Goal: Task Accomplishment & Management: Use online tool/utility

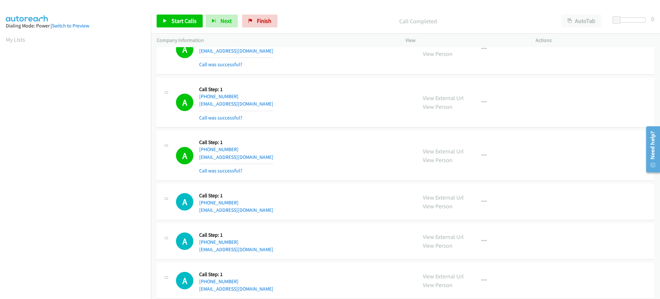
scroll to position [64, 2]
click at [192, 15] on link "Start Calls" at bounding box center [180, 21] width 46 height 13
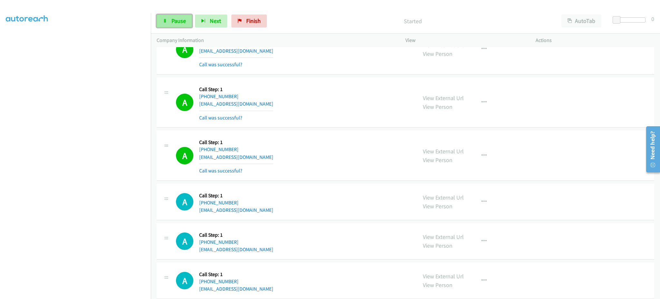
click at [189, 25] on link "Pause" at bounding box center [174, 21] width 35 height 13
click at [184, 22] on span "Start Calls" at bounding box center [184, 20] width 25 height 7
click at [213, 24] on span "Next" at bounding box center [215, 20] width 11 height 7
click at [179, 25] on link "Pause" at bounding box center [174, 21] width 35 height 13
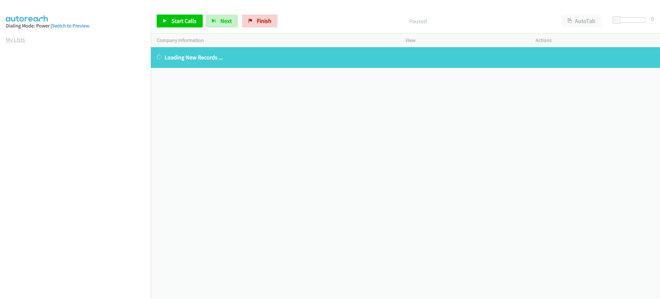
click at [23, 41] on link "My Lists" at bounding box center [15, 39] width 19 height 7
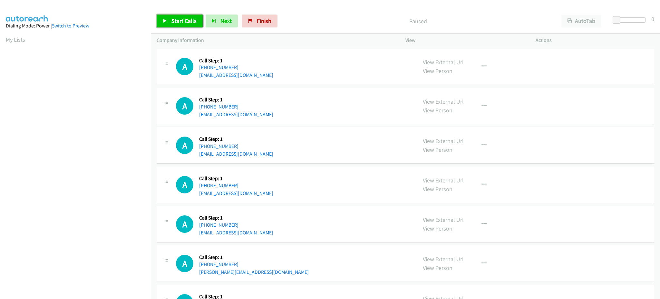
click at [184, 20] on span "Start Calls" at bounding box center [184, 20] width 25 height 7
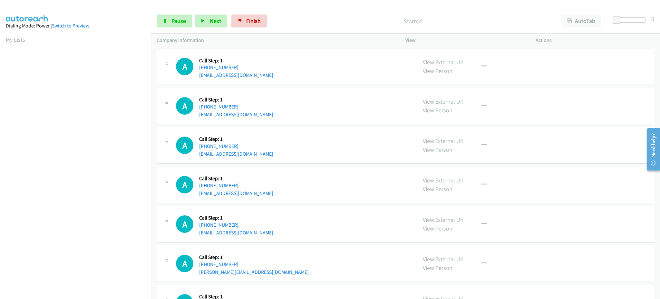
click at [171, 28] on div "Start Calls Pause Next Finish Started AutoTab AutoTab 0" at bounding box center [405, 21] width 509 height 25
click at [172, 22] on span "Pause" at bounding box center [179, 20] width 15 height 7
click at [182, 12] on div "Start Calls Pause Next Finish Paused AutoTab AutoTab 0" at bounding box center [405, 21] width 509 height 25
click at [182, 15] on link "Start Calls" at bounding box center [180, 21] width 46 height 13
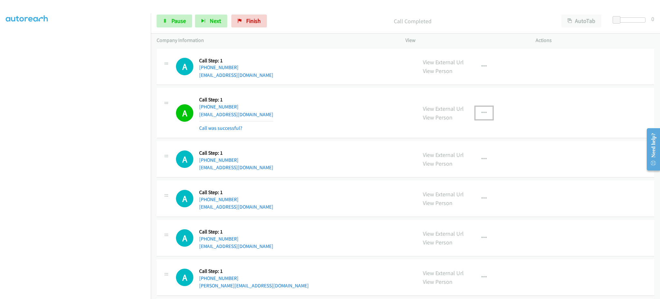
click at [482, 112] on icon "button" at bounding box center [484, 112] width 5 height 5
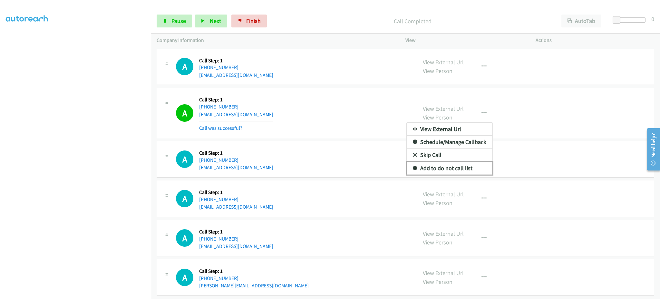
click at [468, 165] on link "Add to do not call list" at bounding box center [450, 168] width 86 height 13
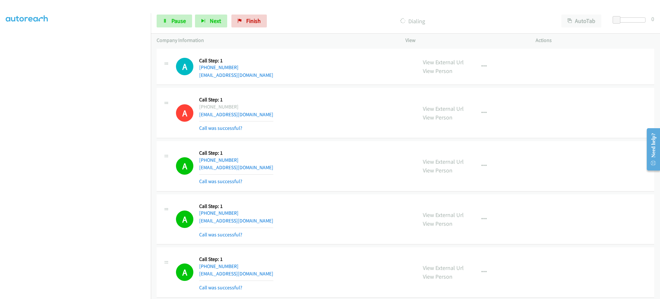
drag, startPoint x: 85, startPoint y: 293, endPoint x: 83, endPoint y: 291, distance: 3.4
click at [85, 293] on section at bounding box center [75, 145] width 139 height 309
click at [574, 175] on div "A Callback Scheduled Call Step: 1 America/Los_Angeles +1 562-329-2264 dpnena910…" at bounding box center [406, 166] width 498 height 50
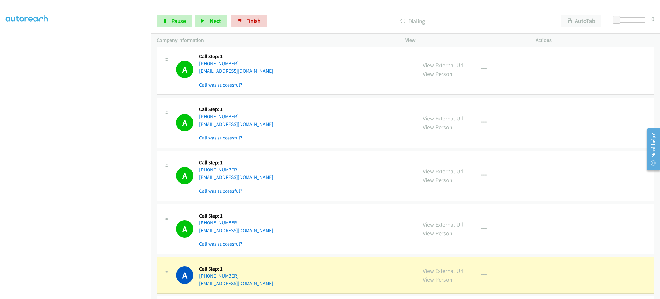
click at [487, 185] on div "View External Url View Person View External Url Email Schedule/Manage Callback …" at bounding box center [485, 175] width 136 height 38
click at [487, 183] on div "View External Url View Person View External Url Email Schedule/Manage Callback …" at bounding box center [485, 175] width 136 height 38
drag, startPoint x: 484, startPoint y: 186, endPoint x: 482, endPoint y: 181, distance: 4.8
click at [482, 181] on div "View External Url View Person View External Url Email Schedule/Manage Callback …" at bounding box center [485, 175] width 136 height 38
click at [481, 178] on button "button" at bounding box center [484, 175] width 17 height 13
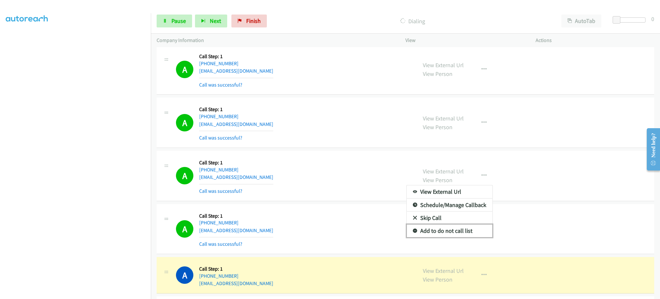
click at [458, 234] on link "Add to do not call list" at bounding box center [450, 230] width 86 height 13
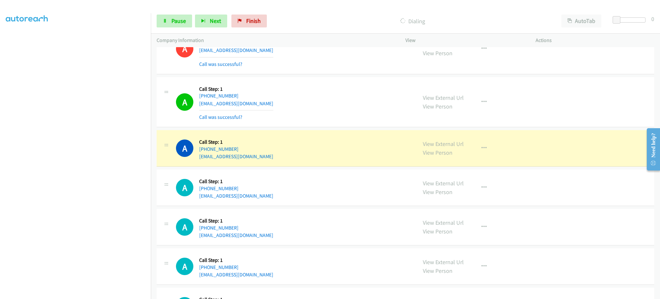
scroll to position [491, 0]
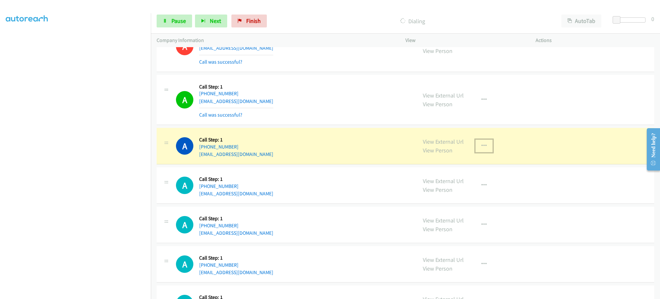
drag, startPoint x: 476, startPoint y: 143, endPoint x: 474, endPoint y: 152, distance: 9.2
click at [476, 143] on button "button" at bounding box center [484, 145] width 17 height 13
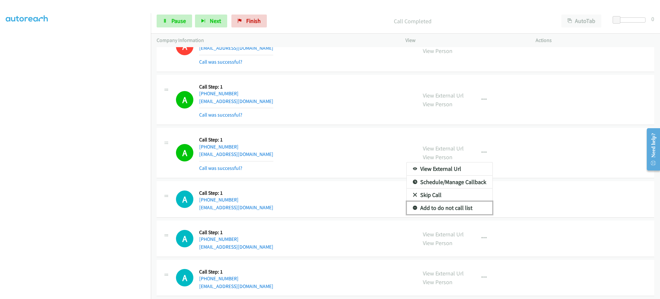
click at [453, 209] on link "Add to do not call list" at bounding box center [450, 207] width 86 height 13
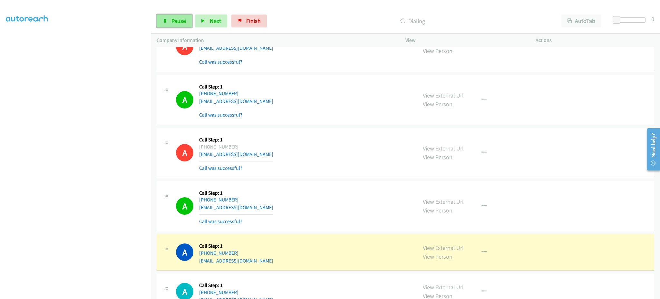
click at [166, 20] on icon at bounding box center [165, 21] width 5 height 5
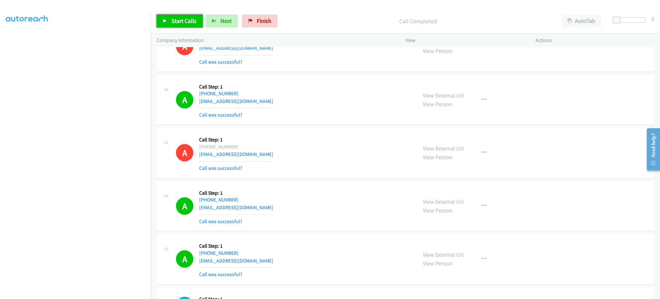
click at [191, 17] on span "Start Calls" at bounding box center [184, 20] width 25 height 7
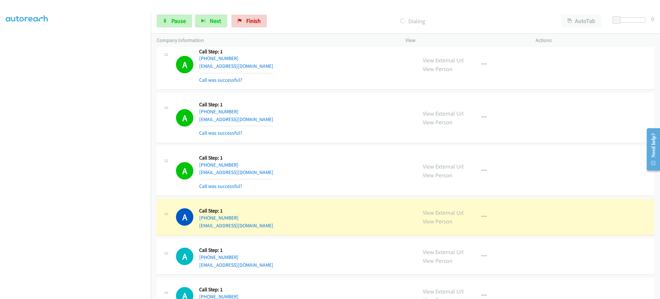
scroll to position [749, 0]
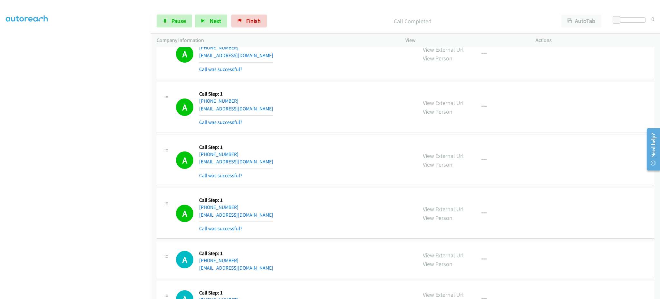
click at [170, 28] on div "Start Calls Pause Next Finish Call Completed AutoTab AutoTab 0" at bounding box center [405, 21] width 509 height 25
click at [174, 20] on span "Pause" at bounding box center [179, 20] width 15 height 7
click at [174, 20] on span "Start Calls" at bounding box center [184, 20] width 25 height 7
click at [183, 16] on link "Pause" at bounding box center [174, 21] width 35 height 13
click at [181, 22] on span "Start Calls" at bounding box center [184, 20] width 25 height 7
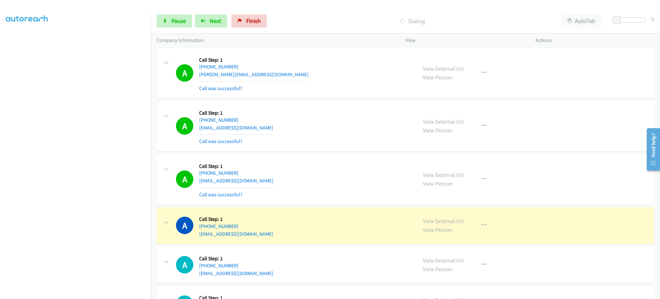
scroll to position [1264, 0]
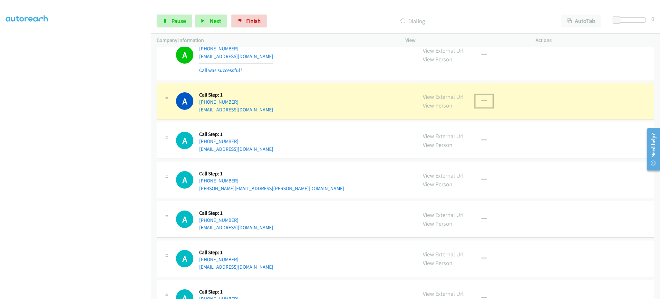
click at [478, 107] on button "button" at bounding box center [484, 100] width 17 height 13
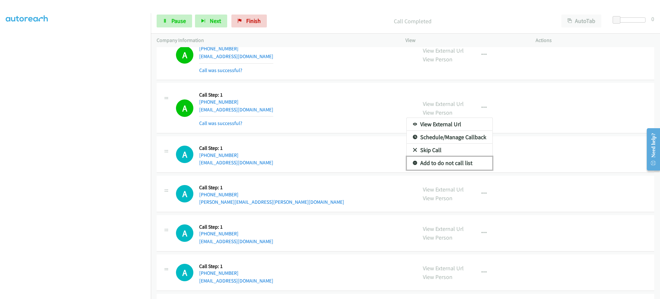
click at [477, 164] on link "Add to do not call list" at bounding box center [450, 162] width 86 height 13
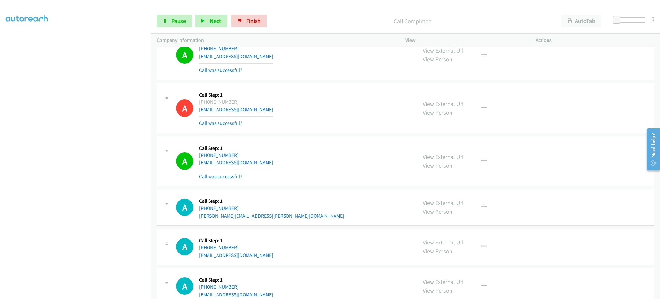
click at [489, 160] on div "View External Url View Person View External Url Email Schedule/Manage Callback …" at bounding box center [485, 161] width 136 height 38
click at [481, 165] on button "button" at bounding box center [484, 160] width 17 height 13
click at [473, 212] on link "Add to do not call list" at bounding box center [450, 216] width 86 height 13
click at [172, 28] on div "Start Calls Pause Next Finish Call Completed AutoTab AutoTab 0" at bounding box center [405, 21] width 509 height 25
click at [174, 24] on span "Pause" at bounding box center [179, 20] width 15 height 7
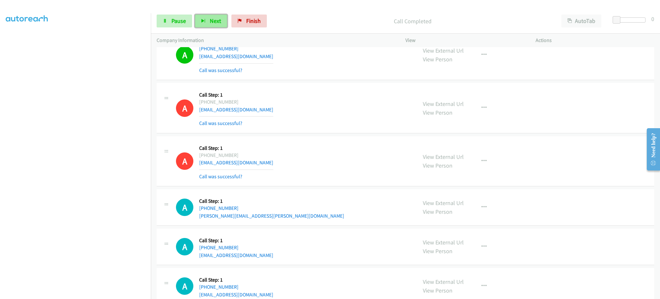
click at [196, 22] on button "Next" at bounding box center [211, 21] width 32 height 13
click at [177, 22] on span "Start Calls" at bounding box center [184, 20] width 25 height 7
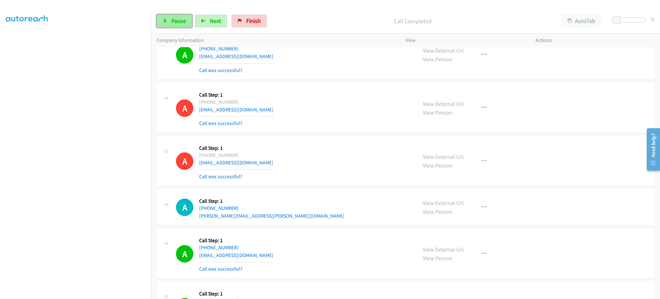
click at [174, 19] on span "Pause" at bounding box center [179, 20] width 15 height 7
click at [193, 22] on span "Start Calls" at bounding box center [184, 20] width 25 height 7
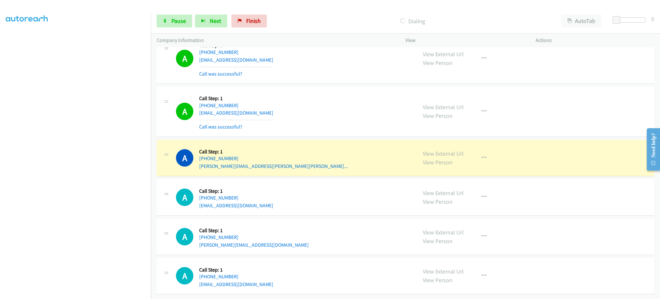
scroll to position [1718, 0]
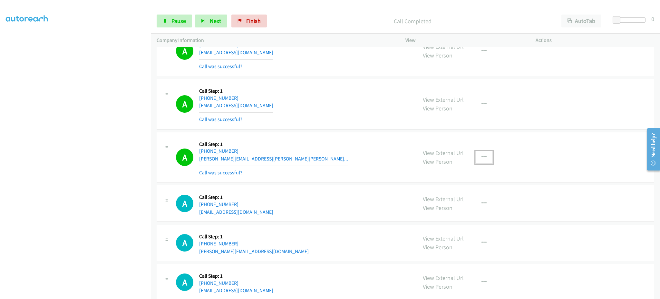
click at [478, 154] on button "button" at bounding box center [484, 157] width 17 height 13
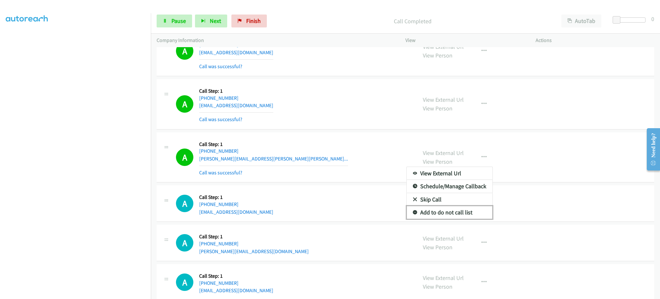
click at [461, 213] on link "Add to do not call list" at bounding box center [450, 212] width 86 height 13
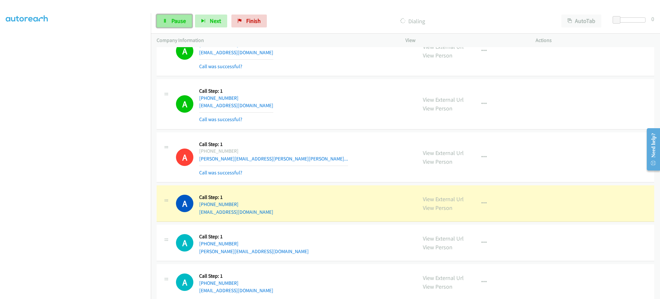
click at [175, 21] on span "Pause" at bounding box center [179, 20] width 15 height 7
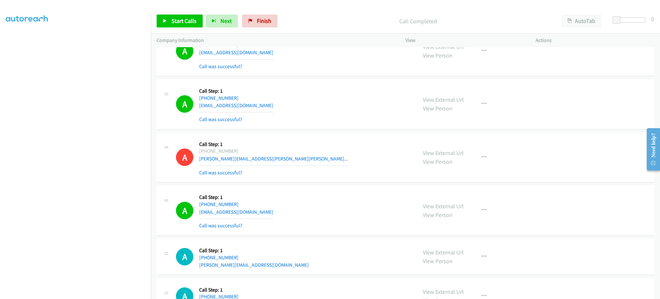
scroll to position [1396, 0]
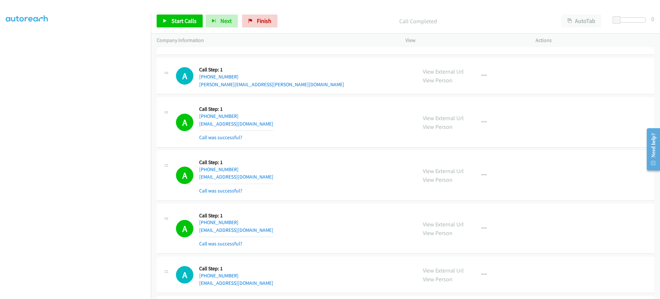
click at [453, 167] on div "View External Url View Person" at bounding box center [443, 174] width 41 height 17
click at [440, 170] on link "View External Url" at bounding box center [443, 170] width 41 height 7
click at [192, 25] on link "Start Calls" at bounding box center [180, 21] width 46 height 13
click at [482, 169] on div "View External Url View Person View External Url Email Schedule/Manage Callback …" at bounding box center [485, 175] width 136 height 38
drag, startPoint x: 481, startPoint y: 178, endPoint x: 477, endPoint y: 193, distance: 15.1
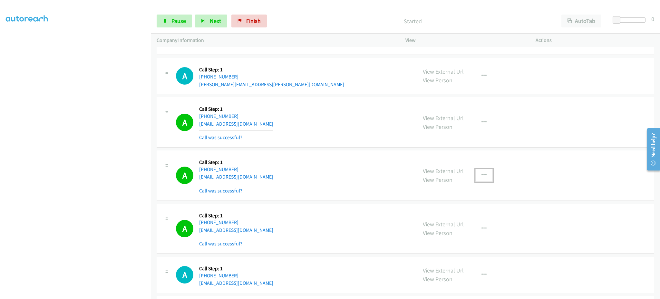
click at [481, 178] on button "button" at bounding box center [484, 175] width 17 height 13
click at [466, 227] on link "Add to do not call list" at bounding box center [450, 230] width 86 height 13
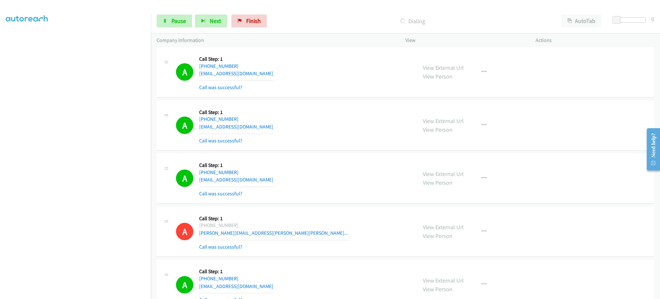
scroll to position [0, 0]
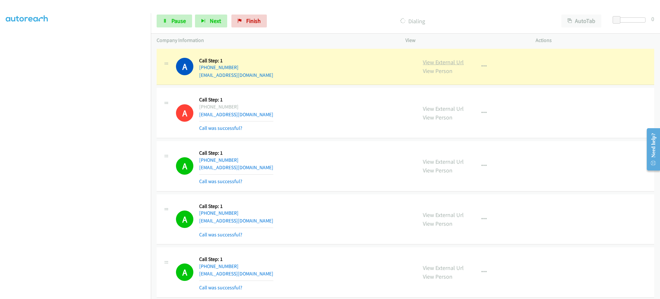
click at [442, 63] on link "View External Url" at bounding box center [443, 61] width 41 height 7
click at [167, 18] on link "Pause" at bounding box center [174, 21] width 35 height 13
click at [469, 68] on div "View External Url View Person View External Url Email Schedule/Manage Callback …" at bounding box center [485, 66] width 136 height 25
click at [481, 71] on button "button" at bounding box center [484, 66] width 17 height 13
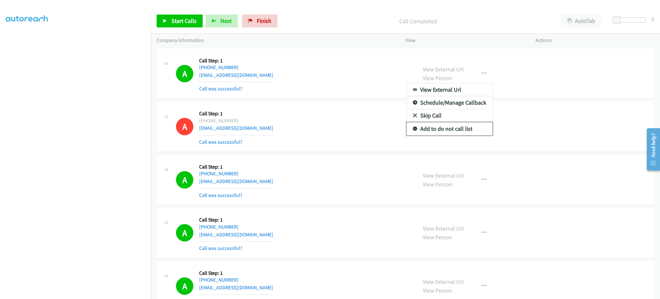
drag, startPoint x: 464, startPoint y: 127, endPoint x: 333, endPoint y: 74, distance: 141.0
click at [464, 127] on link "Add to do not call list" at bounding box center [450, 128] width 86 height 13
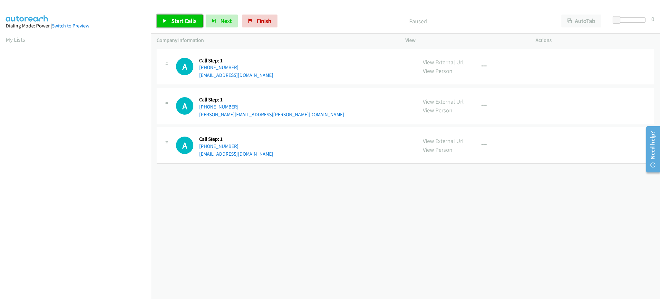
click at [188, 24] on span "Start Calls" at bounding box center [184, 20] width 25 height 7
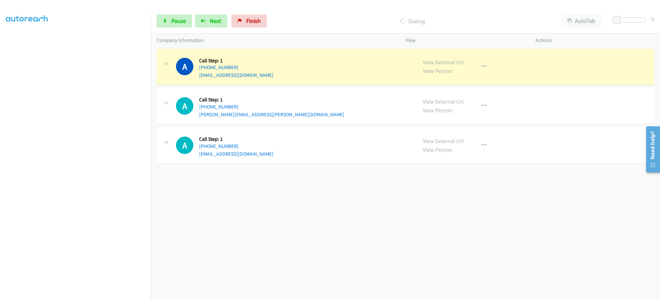
scroll to position [64, 0]
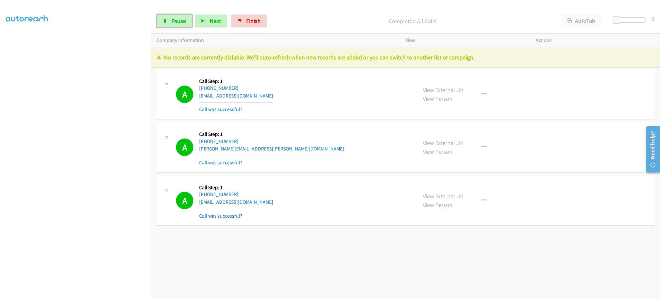
drag, startPoint x: 176, startPoint y: 20, endPoint x: 137, endPoint y: 24, distance: 39.5
click at [176, 20] on span "Pause" at bounding box center [179, 20] width 15 height 7
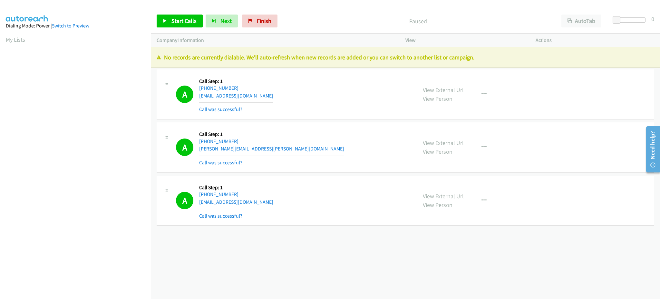
click at [20, 40] on link "My Lists" at bounding box center [15, 39] width 19 height 7
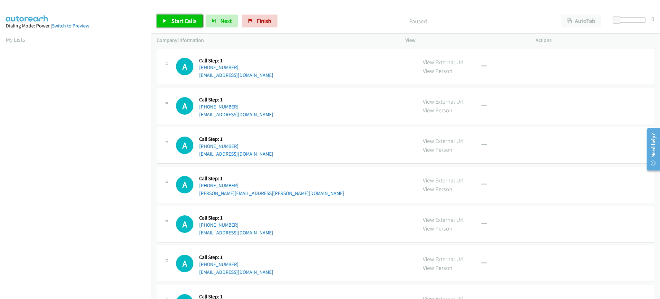
click at [190, 24] on span "Start Calls" at bounding box center [184, 20] width 25 height 7
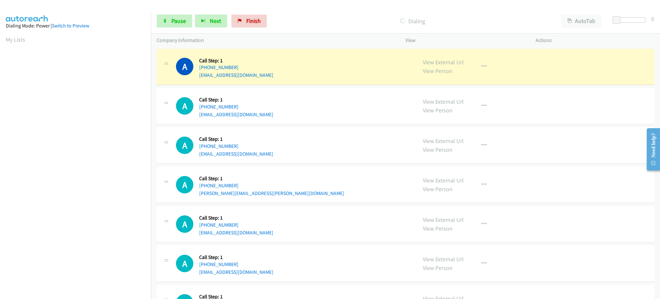
scroll to position [64, 0]
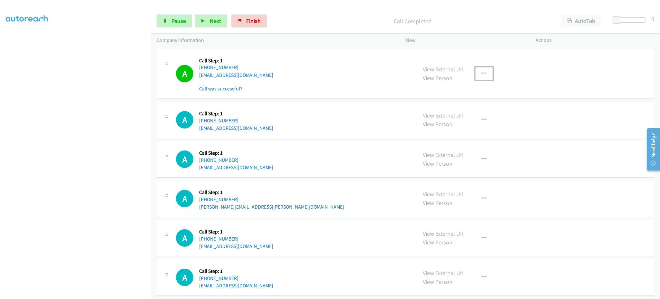
click at [484, 74] on button "button" at bounding box center [484, 73] width 17 height 13
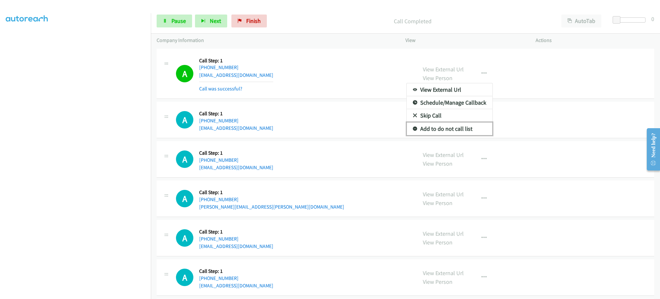
click at [468, 132] on link "Add to do not call list" at bounding box center [450, 128] width 86 height 13
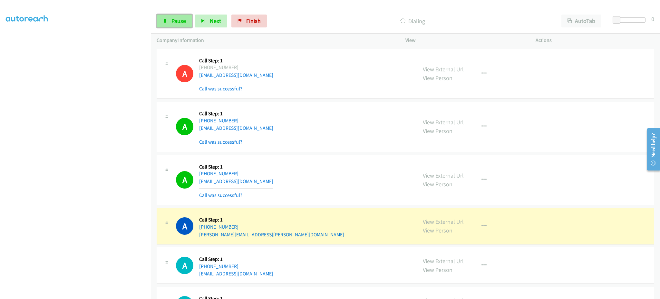
click at [182, 24] on span "Pause" at bounding box center [179, 20] width 15 height 7
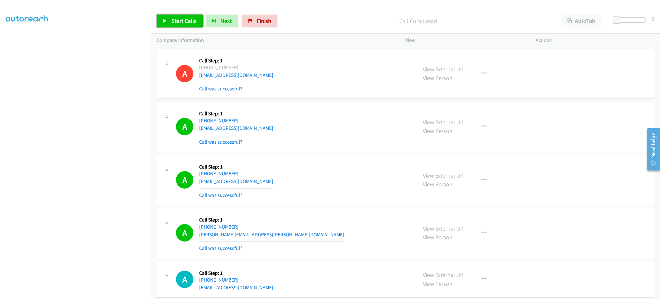
click at [195, 17] on span "Start Calls" at bounding box center [184, 20] width 25 height 7
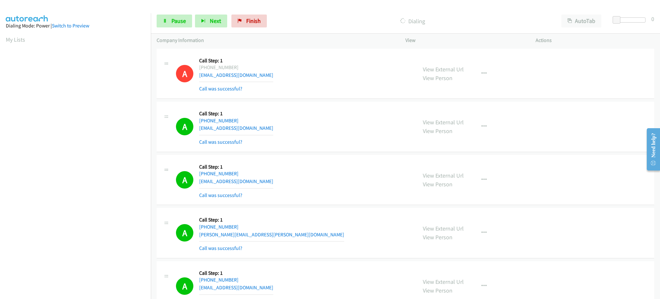
scroll to position [64, 2]
click at [184, 18] on span "Pause" at bounding box center [179, 20] width 15 height 7
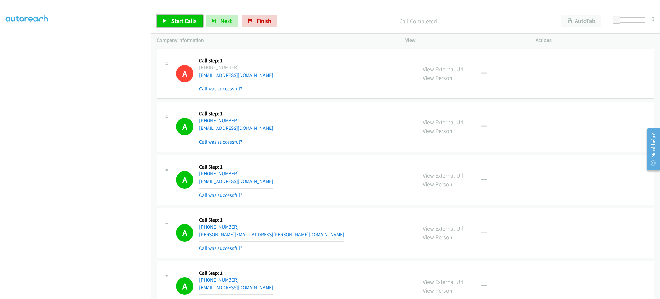
drag, startPoint x: 177, startPoint y: 22, endPoint x: 192, endPoint y: 22, distance: 15.5
click at [177, 22] on span "Start Calls" at bounding box center [184, 20] width 25 height 7
click at [180, 17] on span "Pause" at bounding box center [179, 20] width 15 height 7
click at [171, 26] on link "Start Calls" at bounding box center [180, 21] width 46 height 13
click at [166, 25] on link "Pause" at bounding box center [174, 21] width 35 height 13
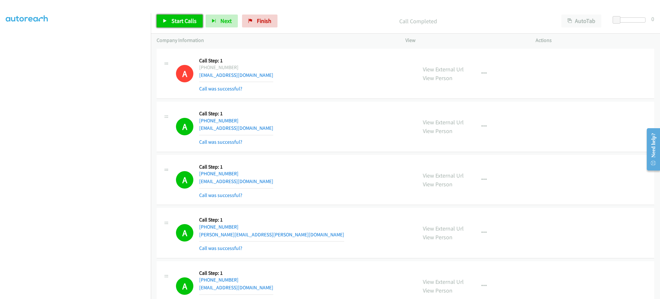
click at [179, 20] on span "Start Calls" at bounding box center [184, 20] width 25 height 7
click at [182, 21] on span "Pause" at bounding box center [179, 20] width 15 height 7
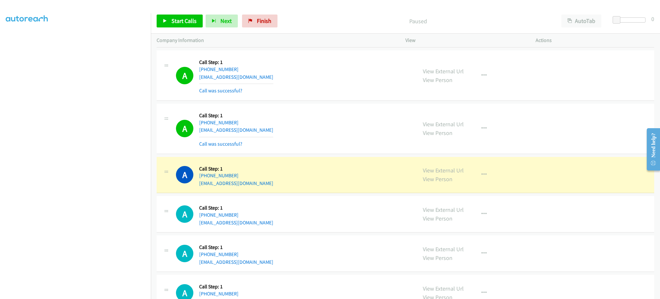
scroll to position [774, 0]
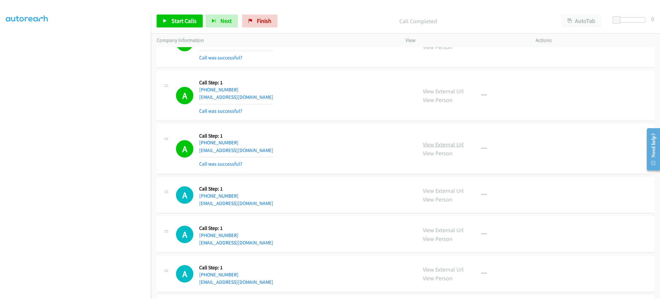
click at [454, 148] on link "View External Url" at bounding box center [443, 144] width 41 height 7
click at [482, 150] on icon "button" at bounding box center [484, 148] width 5 height 5
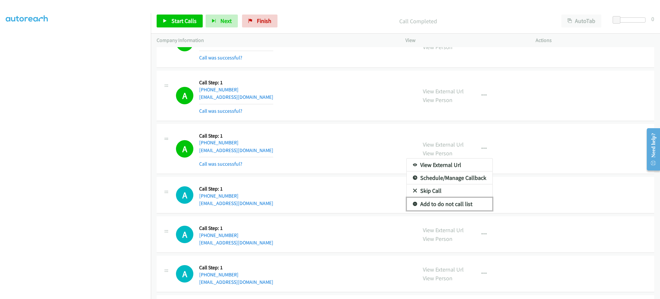
click at [465, 204] on link "Add to do not call list" at bounding box center [450, 203] width 86 height 13
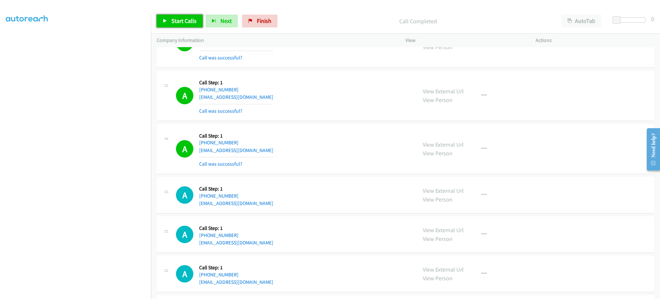
click at [183, 24] on span "Start Calls" at bounding box center [184, 20] width 25 height 7
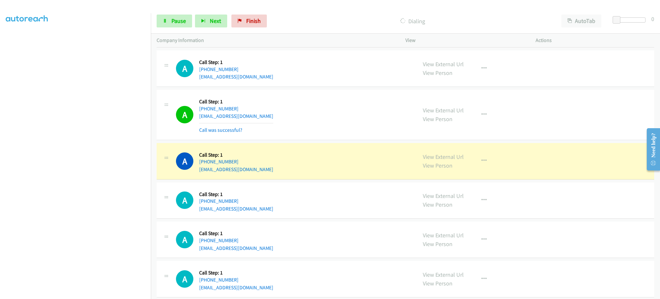
scroll to position [903, 0]
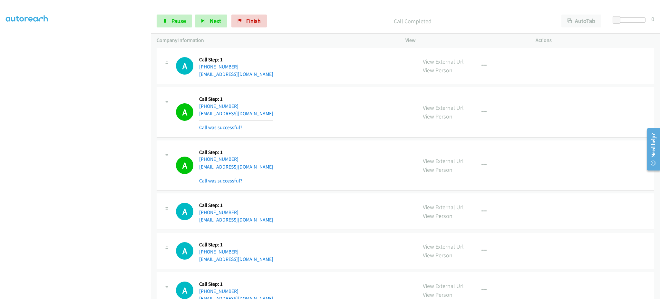
drag, startPoint x: 493, startPoint y: 168, endPoint x: 484, endPoint y: 168, distance: 8.7
click at [492, 168] on div "View External Url View Person View External Url Email Schedule/Manage Callback …" at bounding box center [485, 165] width 136 height 38
click at [483, 168] on button "button" at bounding box center [484, 165] width 17 height 13
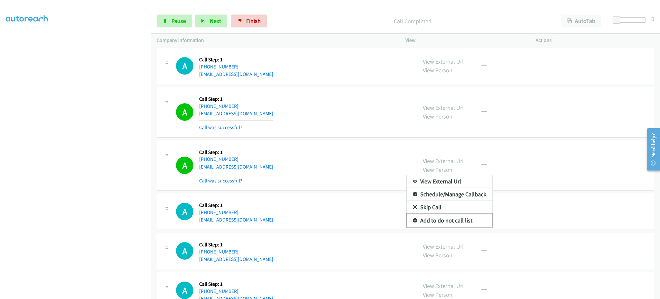
click at [460, 220] on link "Add to do not call list" at bounding box center [450, 220] width 86 height 13
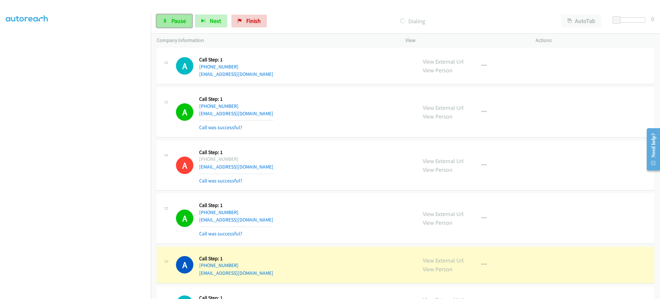
click at [173, 20] on span "Pause" at bounding box center [179, 20] width 15 height 7
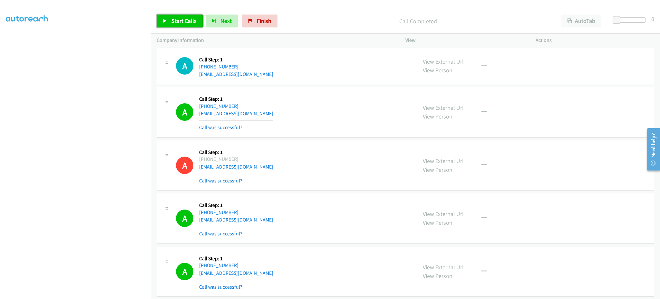
click at [191, 25] on link "Start Calls" at bounding box center [180, 21] width 46 height 13
click at [180, 26] on link "Pause" at bounding box center [174, 21] width 35 height 13
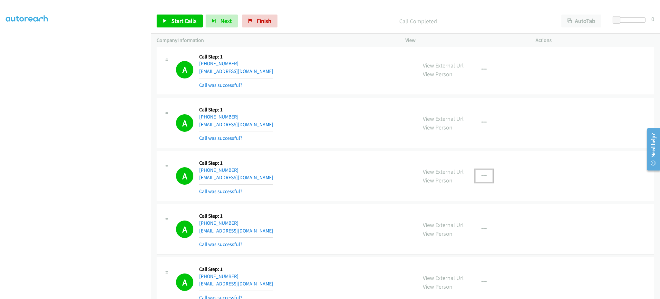
click at [476, 174] on button "button" at bounding box center [484, 175] width 17 height 13
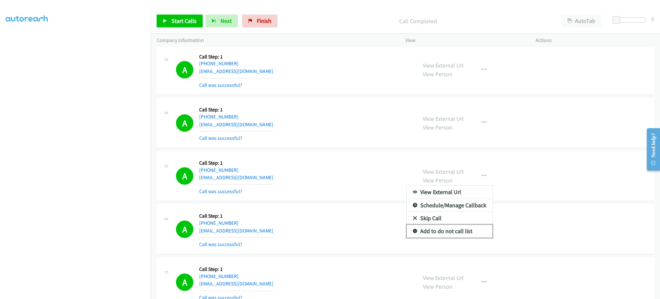
click at [458, 227] on link "Add to do not call list" at bounding box center [450, 230] width 86 height 13
click at [186, 18] on span "Start Calls" at bounding box center [184, 20] width 25 height 7
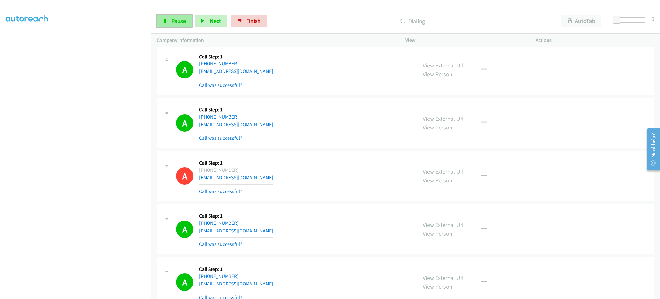
click at [178, 19] on span "Pause" at bounding box center [179, 20] width 15 height 7
click at [188, 18] on span "Start Calls" at bounding box center [184, 20] width 25 height 7
click at [188, 20] on link "Pause" at bounding box center [174, 21] width 35 height 13
click at [176, 13] on div "Start Calls Pause Next Finish Call Completed AutoTab AutoTab 0" at bounding box center [405, 21] width 509 height 25
click at [187, 25] on link "Start Calls" at bounding box center [180, 21] width 46 height 13
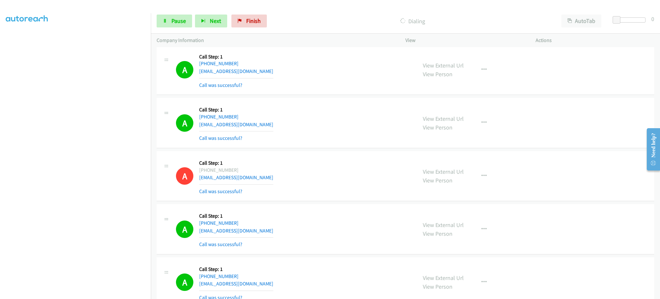
click at [178, 33] on div "Start Calls Pause Next Finish Dialing AutoTab AutoTab 0" at bounding box center [405, 21] width 509 height 25
click at [178, 23] on span "Pause" at bounding box center [179, 20] width 15 height 7
click at [178, 23] on span "Start Calls" at bounding box center [184, 20] width 25 height 7
click at [178, 21] on span "Pause" at bounding box center [179, 20] width 15 height 7
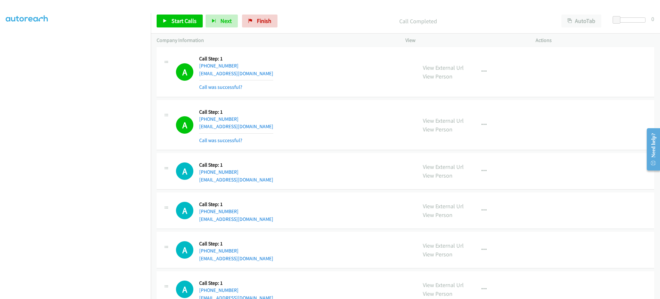
scroll to position [1634, 0]
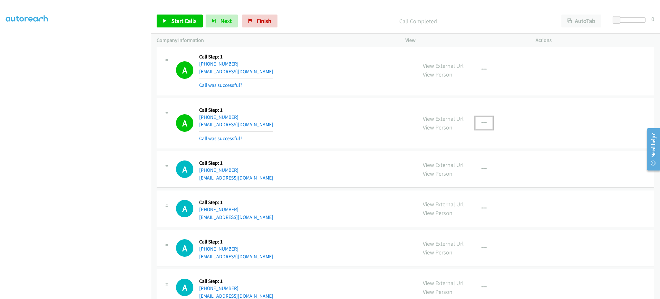
click at [483, 121] on icon "button" at bounding box center [484, 122] width 5 height 5
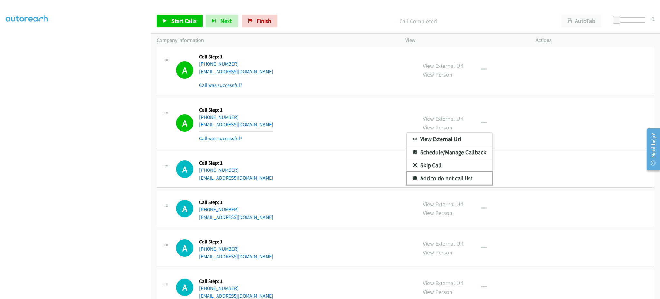
click at [448, 178] on link "Add to do not call list" at bounding box center [450, 178] width 86 height 13
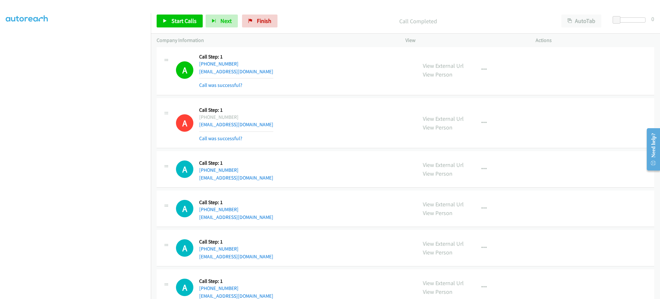
click at [193, 28] on div "Start Calls Pause Next Finish Call Completed AutoTab AutoTab 0" at bounding box center [405, 21] width 509 height 25
click at [184, 24] on span "Start Calls" at bounding box center [184, 20] width 25 height 7
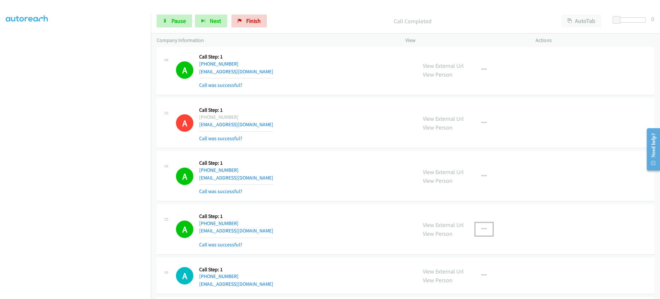
click at [482, 231] on icon "button" at bounding box center [484, 228] width 5 height 5
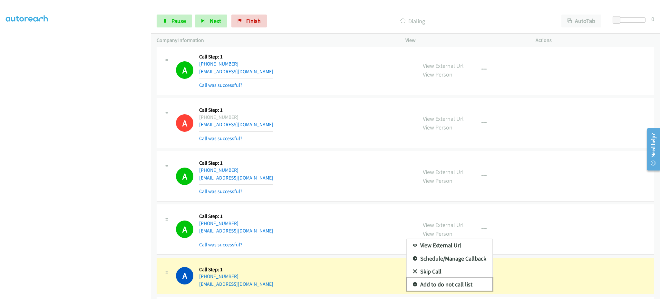
click at [456, 282] on link "Add to do not call list" at bounding box center [450, 284] width 86 height 13
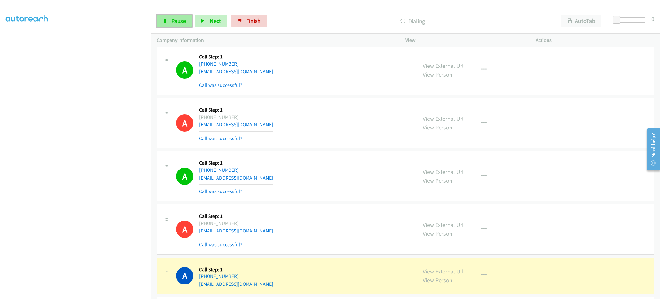
click at [176, 22] on span "Pause" at bounding box center [179, 20] width 15 height 7
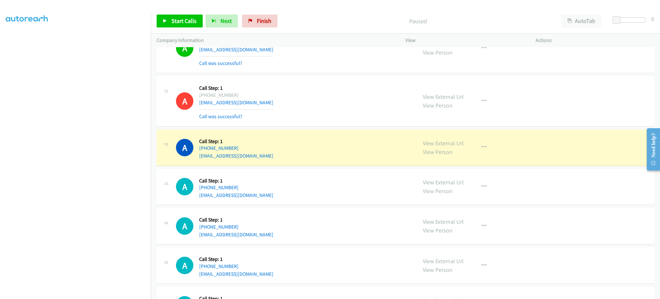
scroll to position [1763, 0]
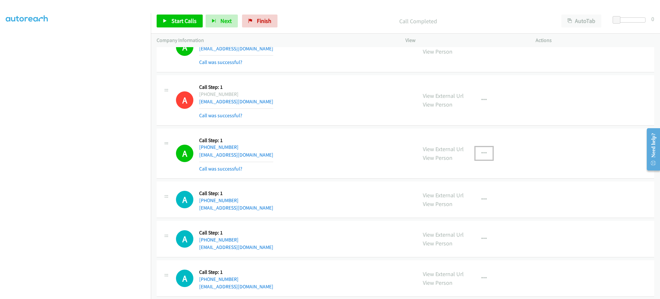
drag, startPoint x: 477, startPoint y: 152, endPoint x: 485, endPoint y: 185, distance: 33.6
click at [477, 152] on button "button" at bounding box center [484, 153] width 17 height 13
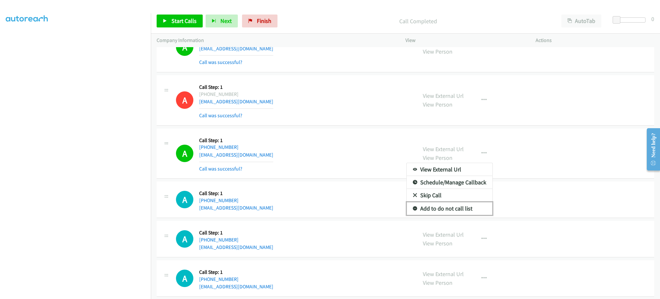
click at [466, 211] on link "Add to do not call list" at bounding box center [450, 208] width 86 height 13
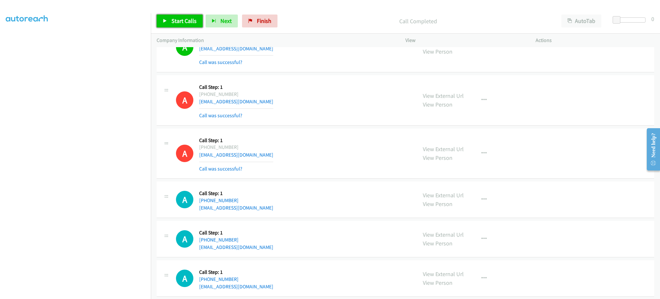
click at [188, 22] on span "Start Calls" at bounding box center [184, 20] width 25 height 7
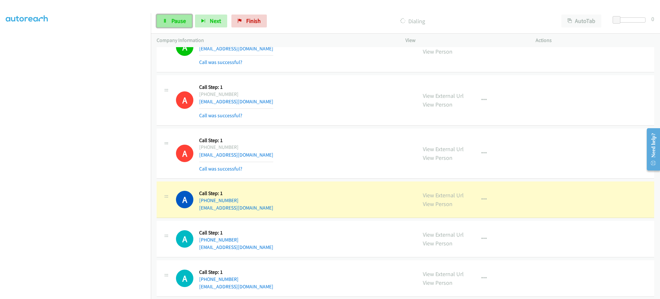
click at [183, 21] on span "Pause" at bounding box center [179, 20] width 15 height 7
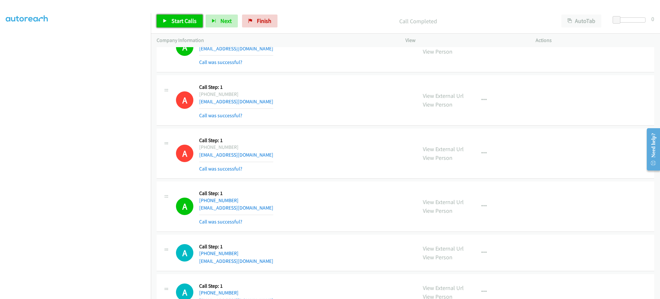
click at [181, 15] on link "Start Calls" at bounding box center [180, 21] width 46 height 13
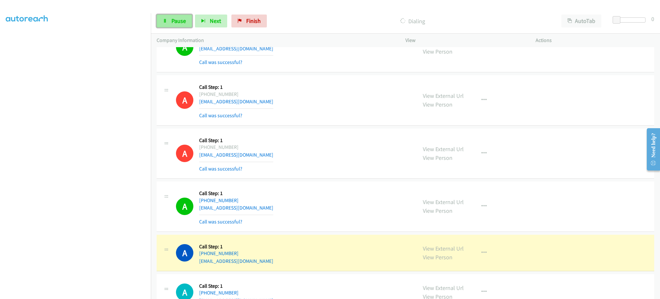
click at [187, 20] on link "Pause" at bounding box center [174, 21] width 35 height 13
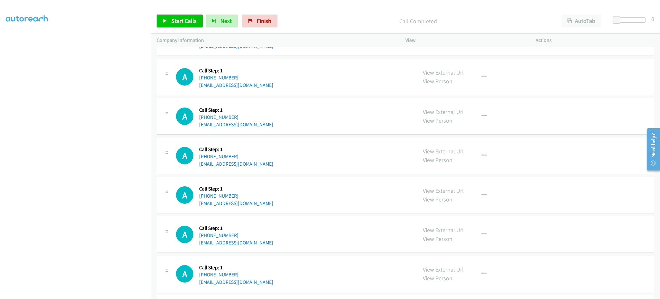
scroll to position [2115, 0]
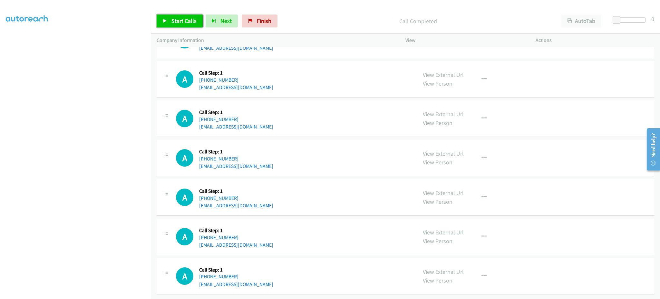
click at [179, 15] on link "Start Calls" at bounding box center [180, 21] width 46 height 13
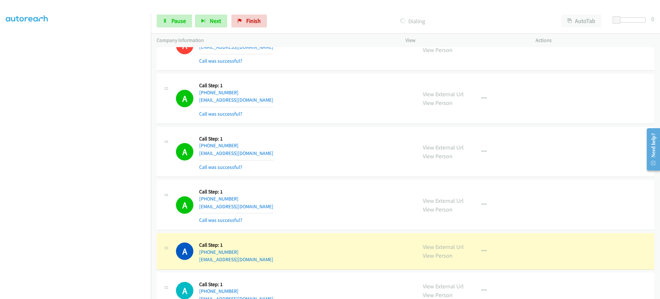
scroll to position [1264, 0]
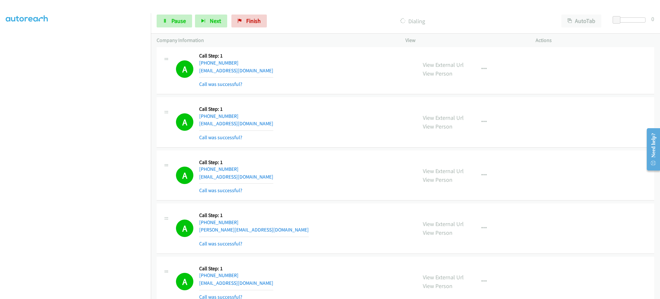
drag, startPoint x: 482, startPoint y: 177, endPoint x: 431, endPoint y: 196, distance: 53.8
click at [431, 196] on div "A Callback Scheduled Call Step: 1 America/Los_Angeles +1 619-507-2035 jmmoffett…" at bounding box center [406, 175] width 498 height 50
click at [476, 176] on button "button" at bounding box center [484, 175] width 17 height 13
click at [465, 232] on link "Add to do not call list" at bounding box center [450, 230] width 86 height 13
click at [161, 14] on div "Start Calls Pause Next Finish Dialing AutoTab AutoTab 0" at bounding box center [405, 21] width 509 height 25
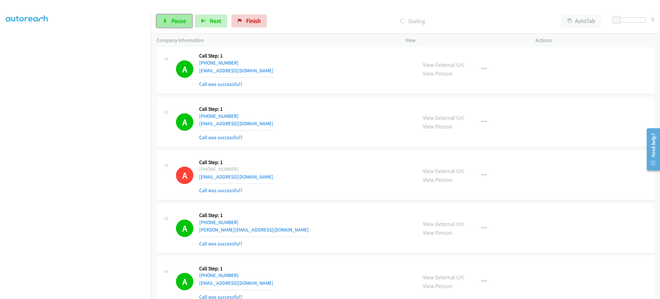
click at [166, 19] on icon at bounding box center [165, 21] width 5 height 5
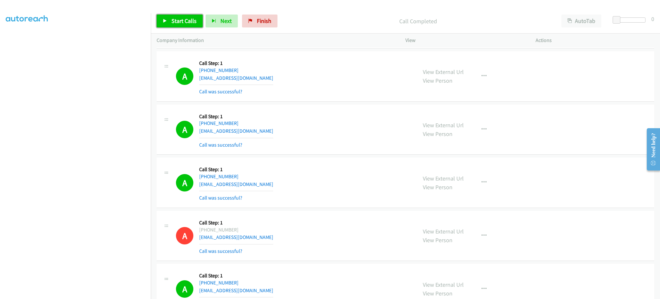
drag, startPoint x: 174, startPoint y: 19, endPoint x: 235, endPoint y: 2, distance: 63.7
click at [174, 19] on span "Start Calls" at bounding box center [184, 20] width 25 height 7
click at [183, 15] on link "Pause" at bounding box center [174, 21] width 35 height 13
click at [160, 17] on link "Start Calls" at bounding box center [180, 21] width 46 height 13
click at [178, 21] on span "Pause" at bounding box center [179, 20] width 15 height 7
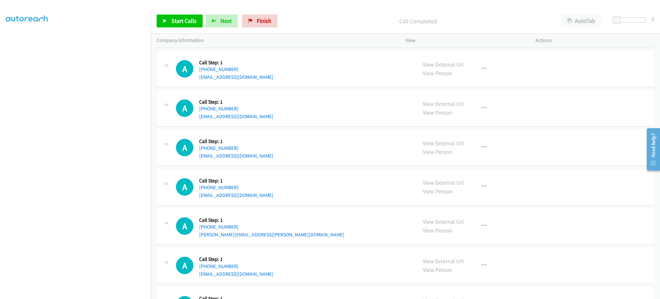
scroll to position [2296, 0]
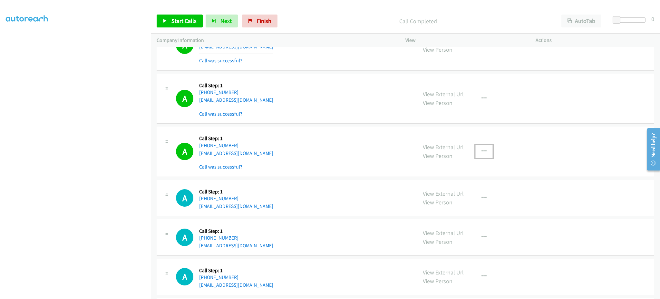
click at [477, 149] on button "button" at bounding box center [484, 151] width 17 height 13
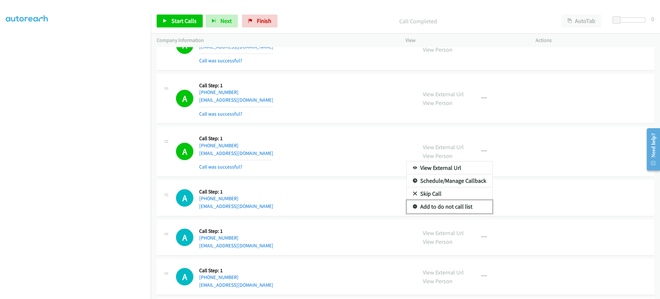
click at [465, 208] on link "Add to do not call list" at bounding box center [450, 206] width 86 height 13
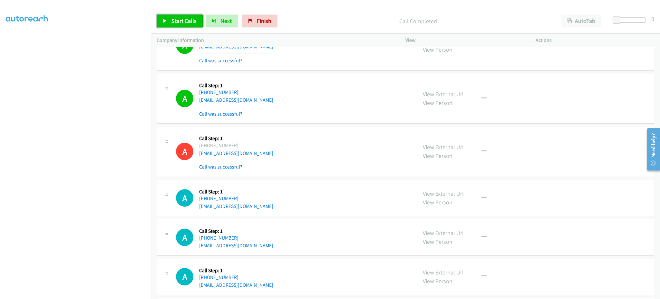
drag, startPoint x: 181, startPoint y: 20, endPoint x: 237, endPoint y: 4, distance: 57.3
click at [181, 20] on span "Start Calls" at bounding box center [184, 20] width 25 height 7
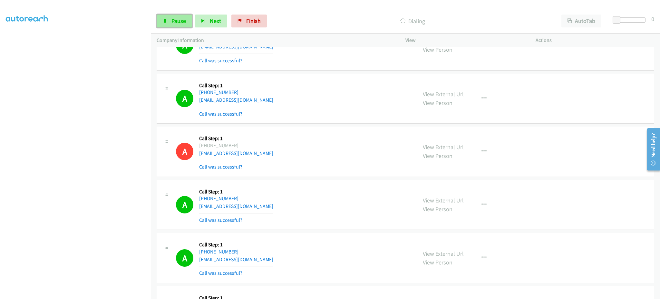
click at [183, 22] on span "Pause" at bounding box center [179, 20] width 15 height 7
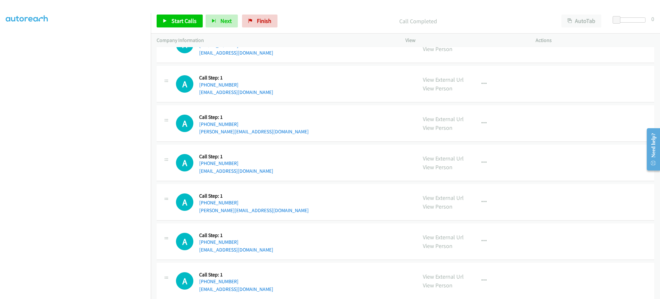
scroll to position [2811, 0]
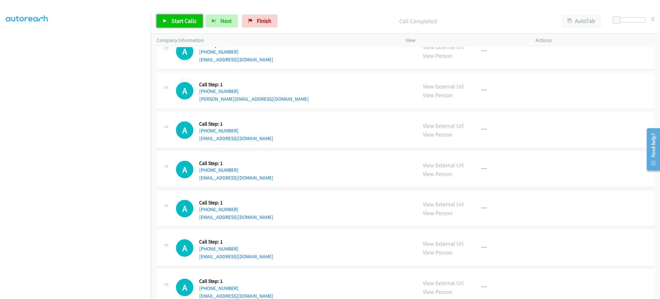
click at [180, 19] on span "Start Calls" at bounding box center [184, 20] width 25 height 7
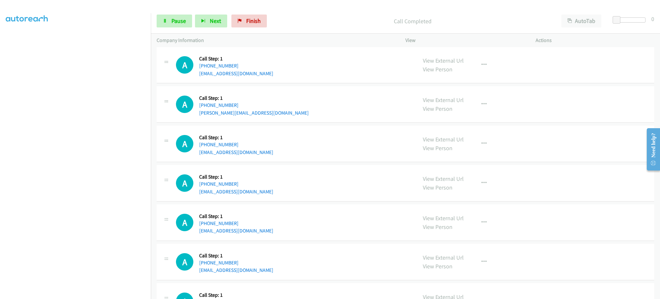
scroll to position [2825, 0]
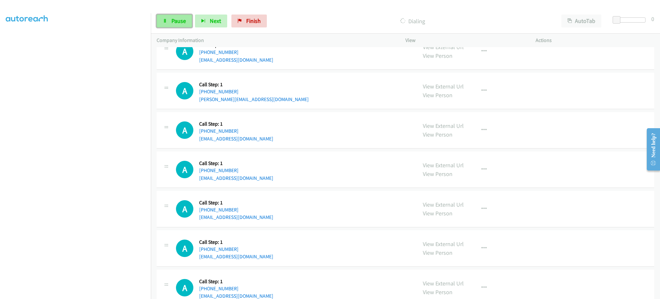
click at [181, 18] on span "Pause" at bounding box center [179, 20] width 15 height 7
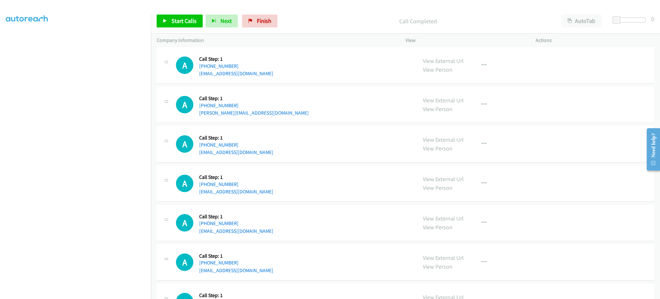
scroll to position [2839, 0]
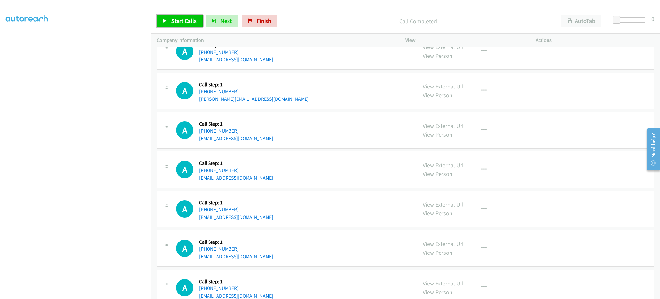
click at [182, 19] on span "Start Calls" at bounding box center [184, 20] width 25 height 7
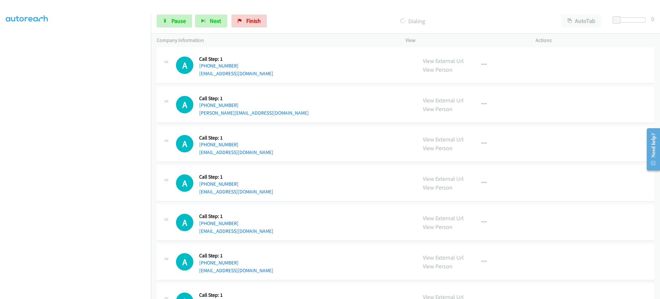
scroll to position [2853, 0]
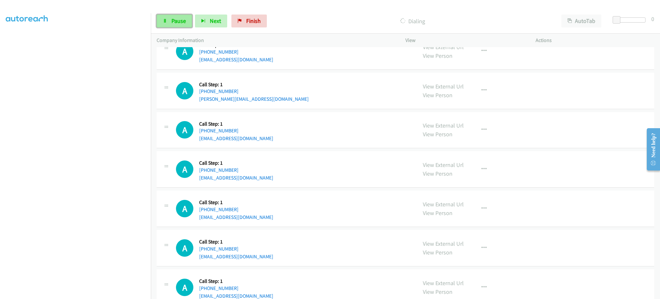
click at [168, 21] on link "Pause" at bounding box center [174, 21] width 35 height 13
click at [186, 18] on span "Start Calls" at bounding box center [184, 20] width 25 height 7
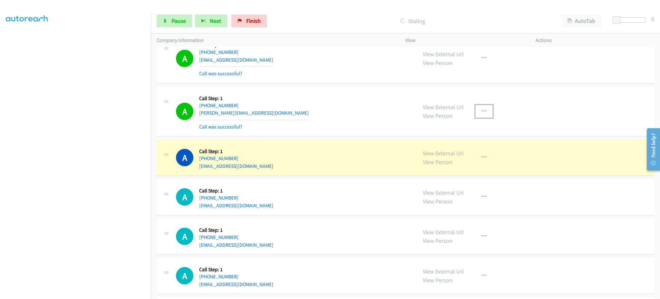
click at [477, 107] on button "button" at bounding box center [484, 111] width 17 height 13
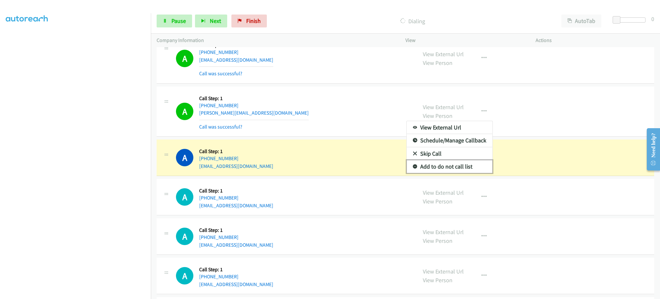
click at [464, 167] on link "Add to do not call list" at bounding box center [450, 166] width 86 height 13
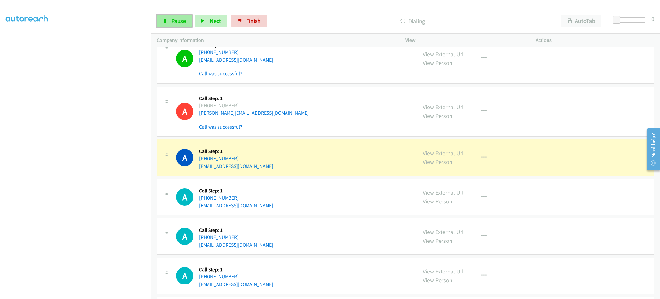
click at [185, 21] on span "Pause" at bounding box center [179, 20] width 15 height 7
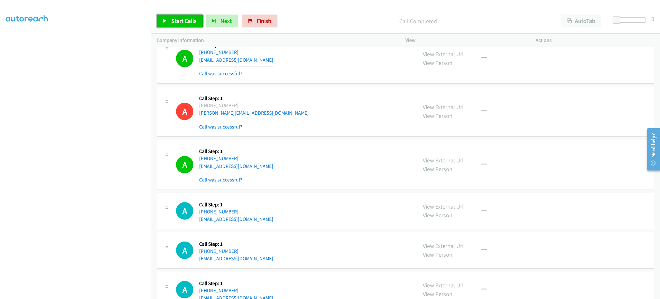
click at [193, 24] on span "Start Calls" at bounding box center [184, 20] width 25 height 7
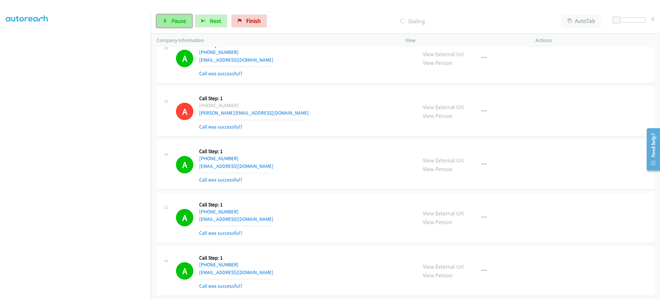
click at [179, 16] on link "Pause" at bounding box center [174, 21] width 35 height 13
click at [166, 24] on link "Start Calls" at bounding box center [180, 21] width 46 height 13
click at [102, 293] on section at bounding box center [75, 145] width 139 height 309
click at [170, 21] on link "Pause" at bounding box center [174, 21] width 35 height 13
click at [189, 20] on span "Start Calls" at bounding box center [184, 20] width 25 height 7
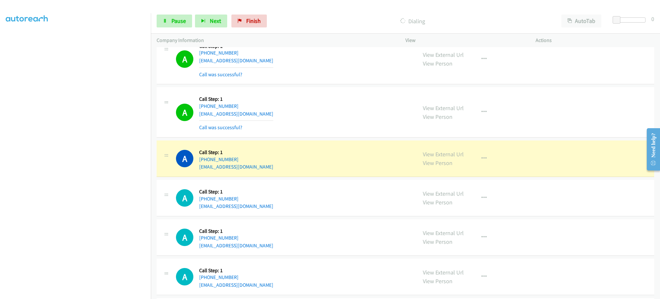
scroll to position [3288, 0]
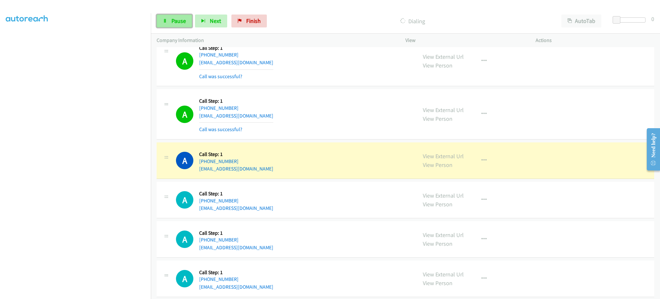
click at [177, 20] on span "Pause" at bounding box center [179, 20] width 15 height 7
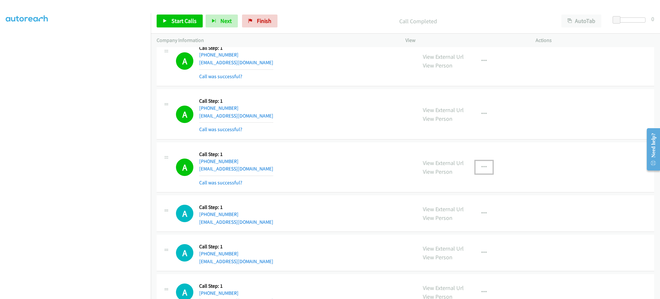
click at [489, 169] on button "button" at bounding box center [484, 167] width 17 height 13
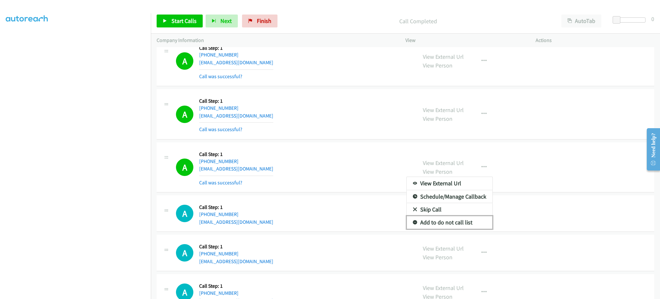
click at [466, 225] on link "Add to do not call list" at bounding box center [450, 222] width 86 height 13
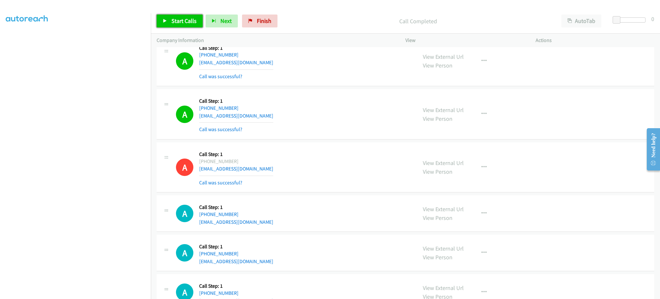
click at [175, 22] on span "Start Calls" at bounding box center [184, 20] width 25 height 7
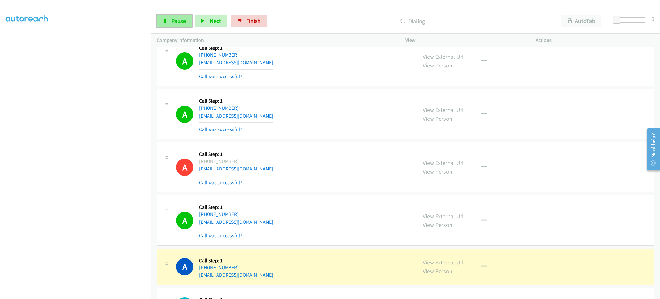
click at [174, 17] on span "Pause" at bounding box center [179, 20] width 15 height 7
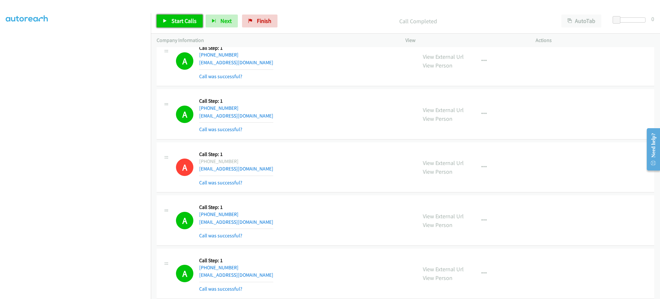
click at [169, 19] on link "Start Calls" at bounding box center [180, 21] width 46 height 13
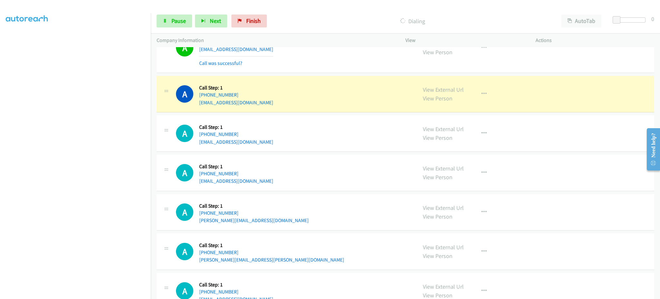
scroll to position [3675, 0]
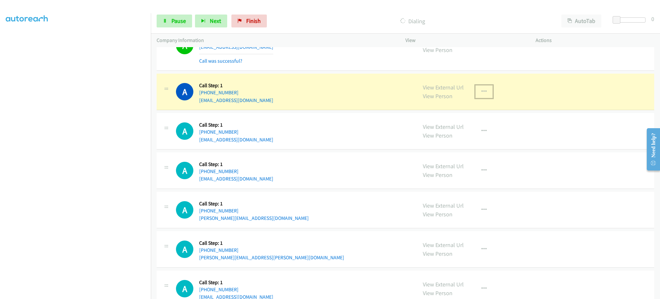
click at [483, 96] on button "button" at bounding box center [484, 91] width 17 height 13
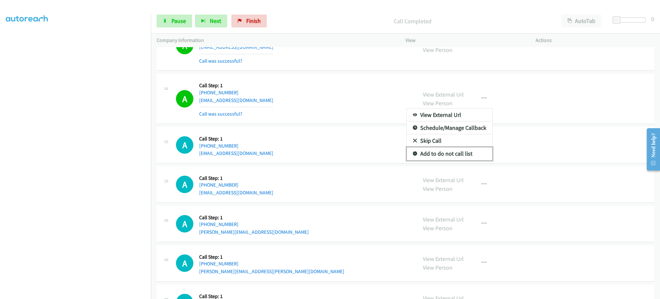
drag, startPoint x: 466, startPoint y: 154, endPoint x: 450, endPoint y: 154, distance: 15.5
click at [466, 154] on link "Add to do not call list" at bounding box center [450, 153] width 86 height 13
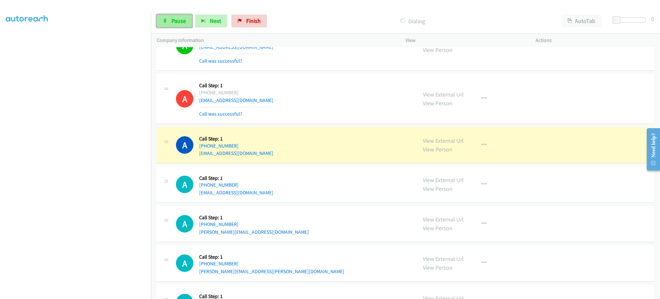
click at [175, 25] on link "Pause" at bounding box center [174, 21] width 35 height 13
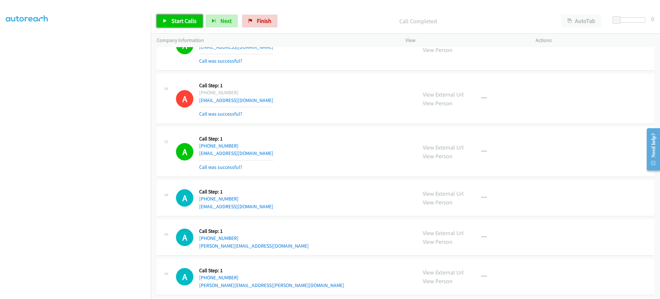
click at [174, 23] on span "Start Calls" at bounding box center [184, 20] width 25 height 7
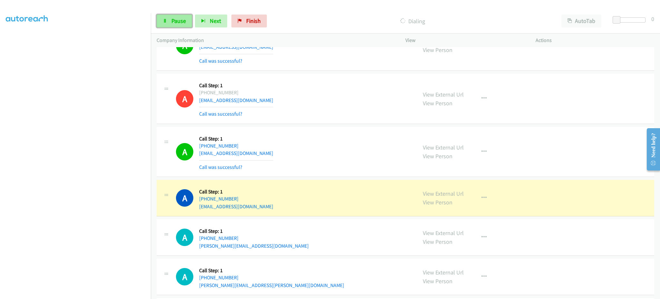
click at [181, 18] on span "Pause" at bounding box center [179, 20] width 15 height 7
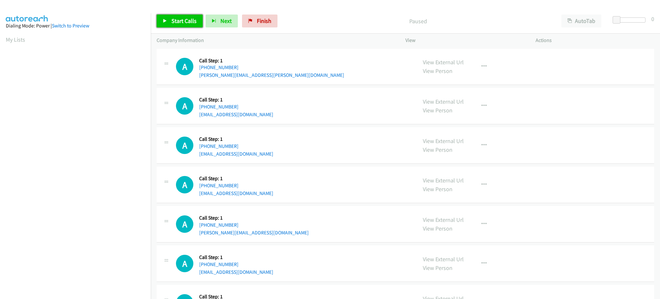
click at [194, 20] on span "Start Calls" at bounding box center [184, 20] width 25 height 7
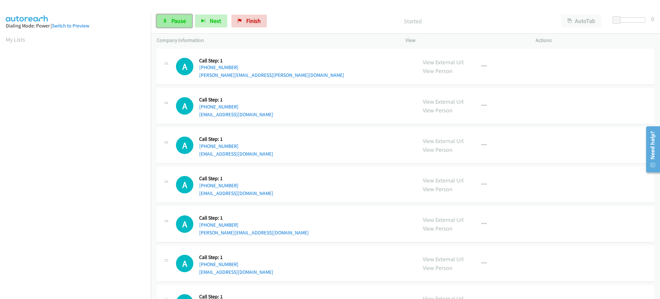
click at [172, 20] on span "Pause" at bounding box center [179, 20] width 15 height 7
click at [186, 24] on span "Start Calls" at bounding box center [184, 20] width 25 height 7
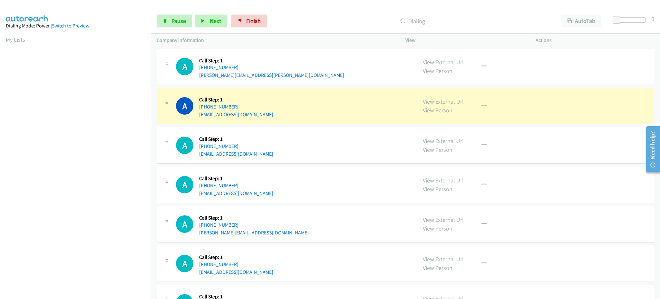
scroll to position [64, 0]
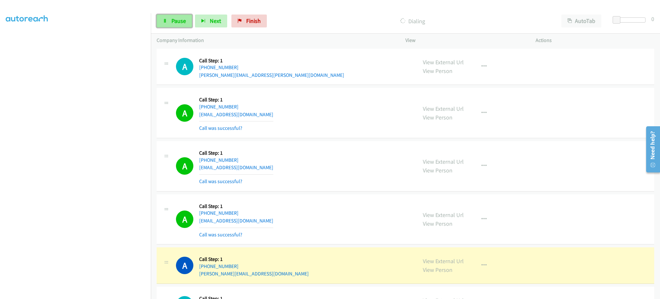
click at [166, 20] on icon at bounding box center [165, 21] width 5 height 5
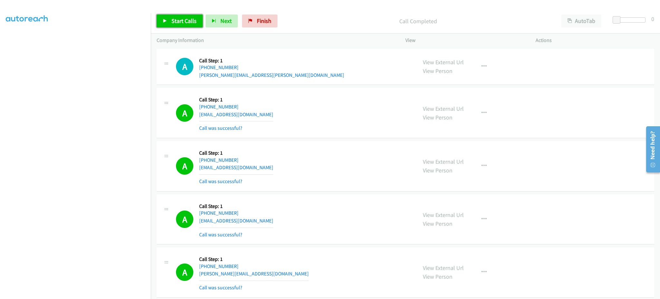
click at [191, 20] on span "Start Calls" at bounding box center [184, 20] width 25 height 7
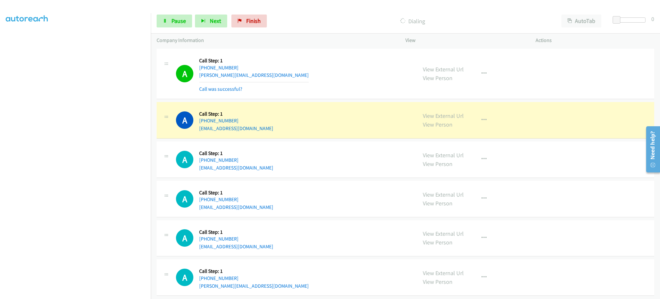
scroll to position [206, 0]
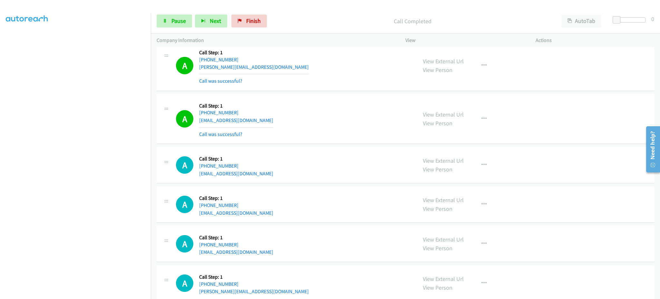
click at [482, 108] on div "View External Url View Person View External Url Email Schedule/Manage Callback …" at bounding box center [485, 119] width 136 height 38
click at [482, 116] on icon "button" at bounding box center [484, 118] width 5 height 5
click at [468, 171] on link "Add to do not call list" at bounding box center [450, 173] width 86 height 13
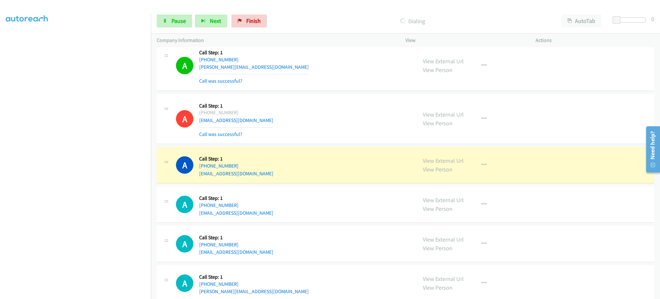
drag, startPoint x: 115, startPoint y: 294, endPoint x: 111, endPoint y: 291, distance: 5.3
click at [115, 293] on aside "Dialing Mode: Power | Switch to Preview My Lists" at bounding box center [75, 133] width 151 height 357
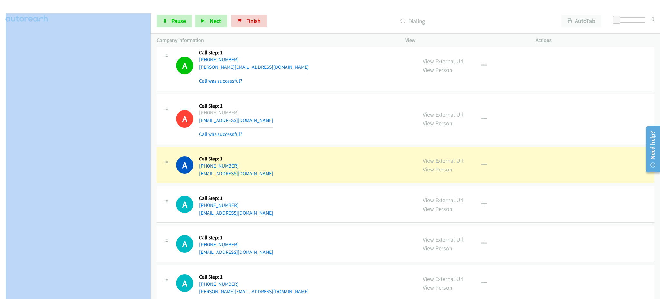
click at [99, 294] on aside "Dialing Mode: Power | Switch to Preview My Lists" at bounding box center [75, 133] width 151 height 357
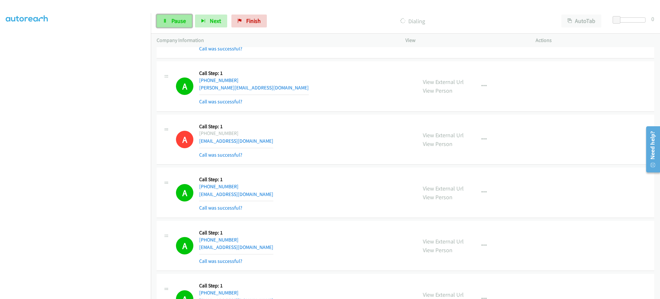
click at [188, 21] on link "Pause" at bounding box center [174, 21] width 35 height 13
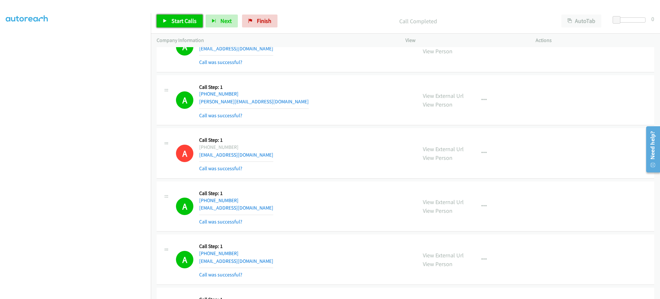
click at [190, 18] on span "Start Calls" at bounding box center [184, 20] width 25 height 7
click at [177, 18] on span "Pause" at bounding box center [179, 20] width 15 height 7
click at [178, 19] on span "Start Calls" at bounding box center [184, 20] width 25 height 7
drag, startPoint x: 167, startPoint y: 21, endPoint x: 105, endPoint y: 1, distance: 65.0
click at [167, 21] on link "Pause" at bounding box center [174, 21] width 35 height 13
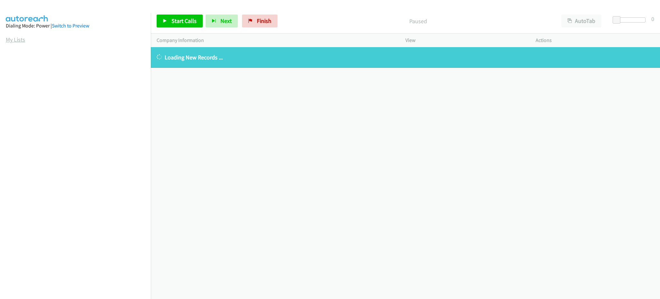
click at [21, 36] on link "My Lists" at bounding box center [15, 39] width 19 height 7
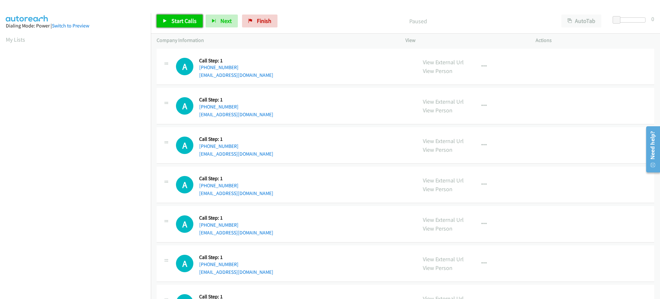
click at [190, 23] on span "Start Calls" at bounding box center [184, 20] width 25 height 7
click at [507, 206] on div "A Callback Scheduled Call Step: 1 America/Los_Angeles +1 509-570-6867 kmoran151…" at bounding box center [406, 224] width 498 height 36
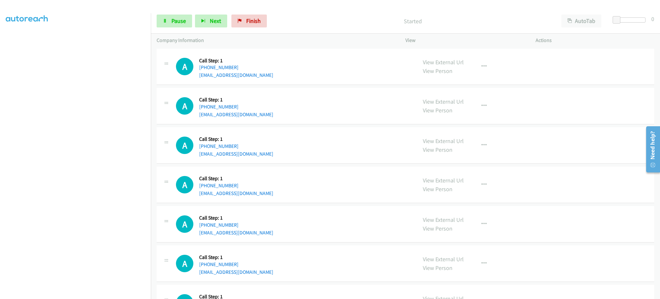
scroll to position [64, 0]
click at [183, 20] on span "Pause" at bounding box center [179, 20] width 15 height 7
click at [186, 14] on div "Start Calls Pause Next Finish Paused AutoTab AutoTab 0" at bounding box center [405, 21] width 509 height 25
click at [184, 19] on span "Start Calls" at bounding box center [184, 20] width 25 height 7
click at [174, 29] on div "Start Calls Pause Next Finish Started AutoTab AutoTab 0" at bounding box center [405, 21] width 509 height 25
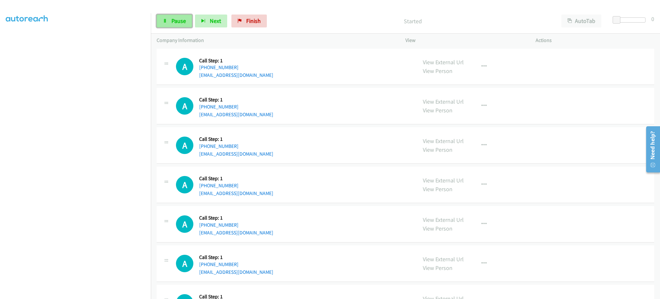
click at [177, 21] on span "Pause" at bounding box center [179, 20] width 15 height 7
click at [175, 21] on span "Start Calls" at bounding box center [184, 20] width 25 height 7
click at [189, 21] on link "Pause" at bounding box center [174, 21] width 35 height 13
click at [189, 21] on span "Start Calls" at bounding box center [184, 20] width 25 height 7
click at [179, 22] on span "Pause" at bounding box center [179, 20] width 15 height 7
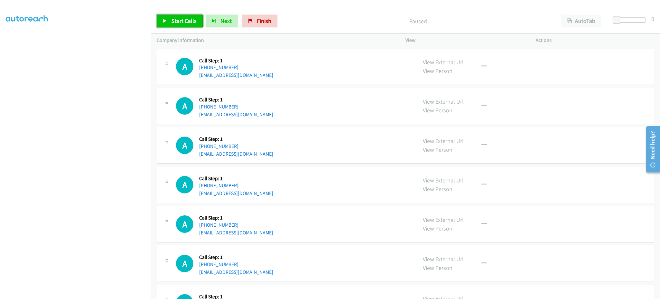
click at [181, 16] on link "Start Calls" at bounding box center [180, 21] width 46 height 13
click at [178, 19] on span "Pause" at bounding box center [179, 20] width 15 height 7
click at [181, 23] on span "Start Calls" at bounding box center [184, 20] width 25 height 7
drag, startPoint x: 170, startPoint y: 22, endPoint x: 167, endPoint y: 34, distance: 12.6
click at [170, 22] on link "Pause" at bounding box center [174, 21] width 35 height 13
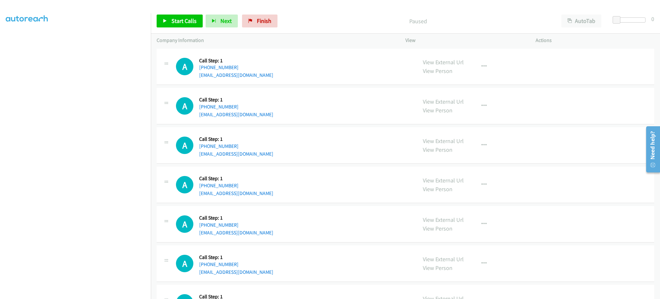
scroll to position [348, 0]
click at [182, 27] on link "Start Calls" at bounding box center [180, 21] width 46 height 13
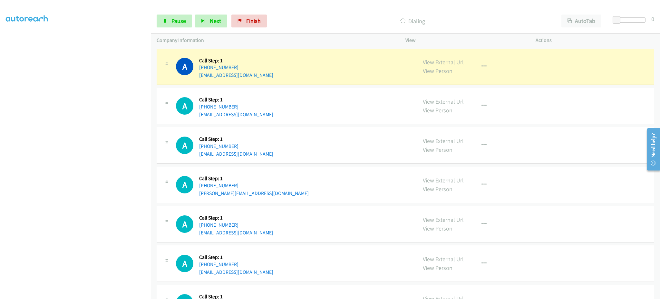
scroll to position [64, 0]
click at [167, 23] on icon at bounding box center [165, 21] width 5 height 5
